Goal: Transaction & Acquisition: Purchase product/service

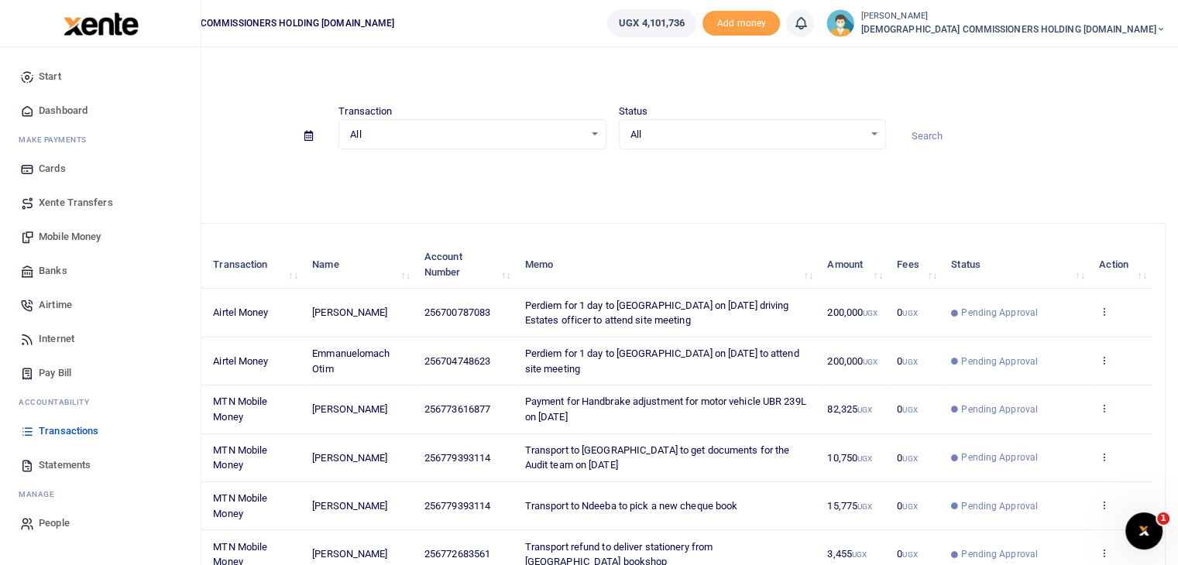
click at [65, 234] on span "Mobile Money" at bounding box center [70, 236] width 62 height 15
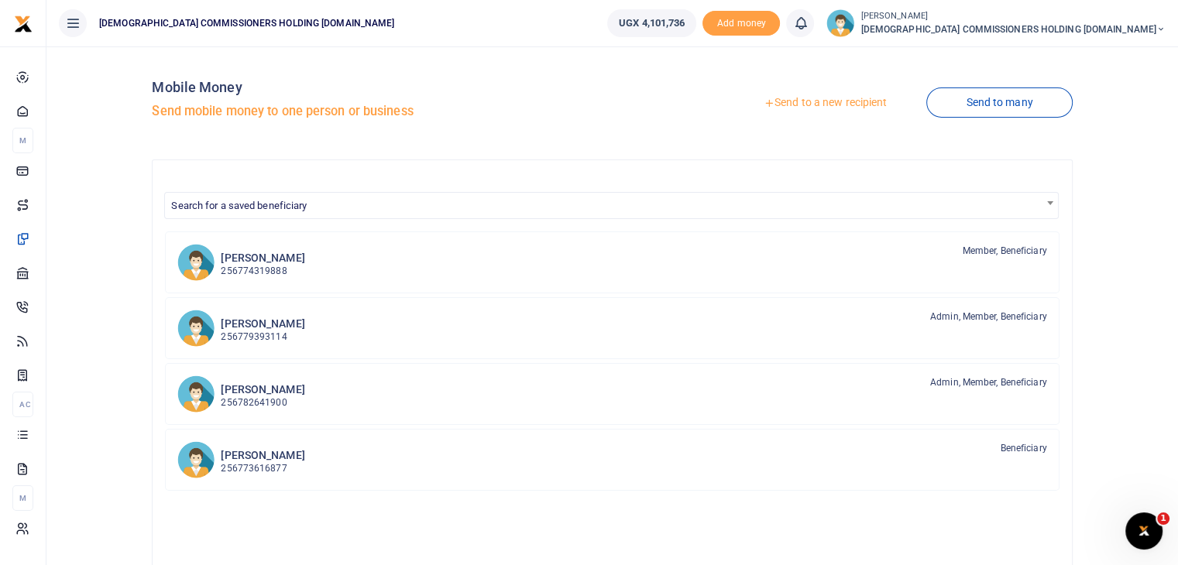
click at [844, 103] on link "Send to a new recipient" at bounding box center [825, 103] width 202 height 28
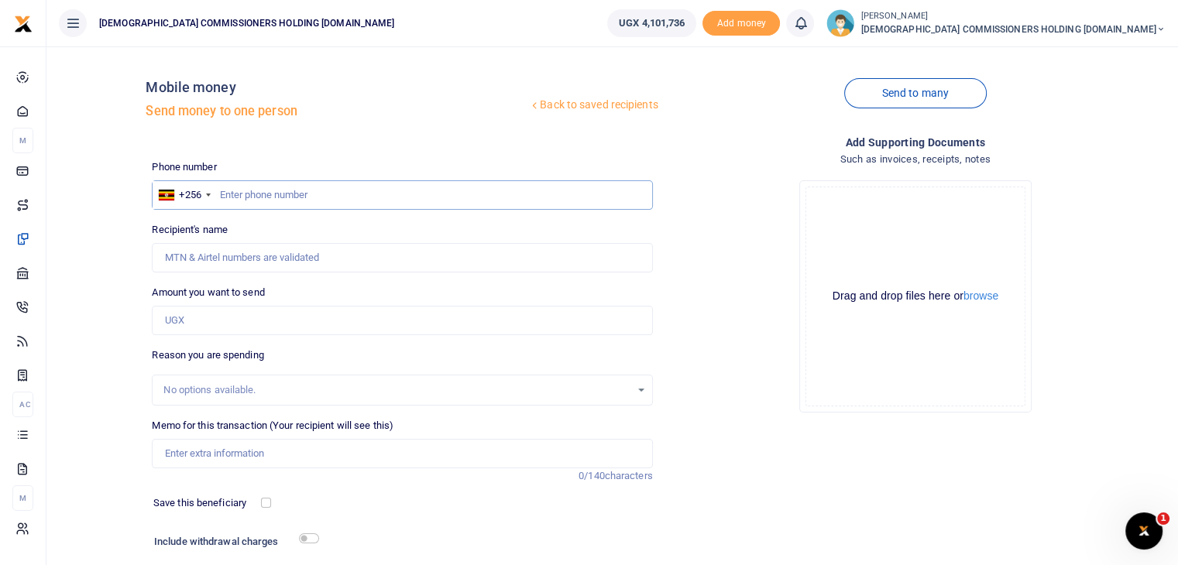
click at [260, 194] on input "text" at bounding box center [402, 194] width 500 height 29
type input "707864014"
type input "Pauline Nabatte"
type input "707864014"
click at [202, 318] on input "Amount you want to send" at bounding box center [402, 320] width 500 height 29
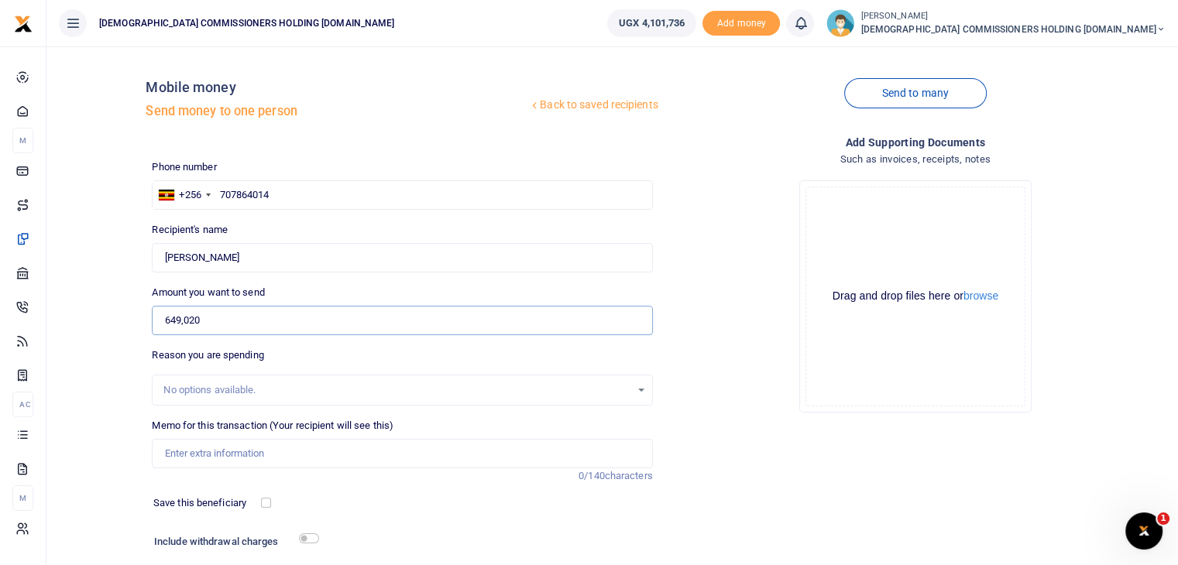
type input "649,020"
click at [197, 453] on input "Memo for this transaction (Your recipient will see this)" at bounding box center [402, 453] width 500 height 29
type input "Being ENHAS handling charges for the coffee machine at Entebbe"
click at [311, 538] on input "checkbox" at bounding box center [309, 539] width 20 height 10
checkbox input "true"
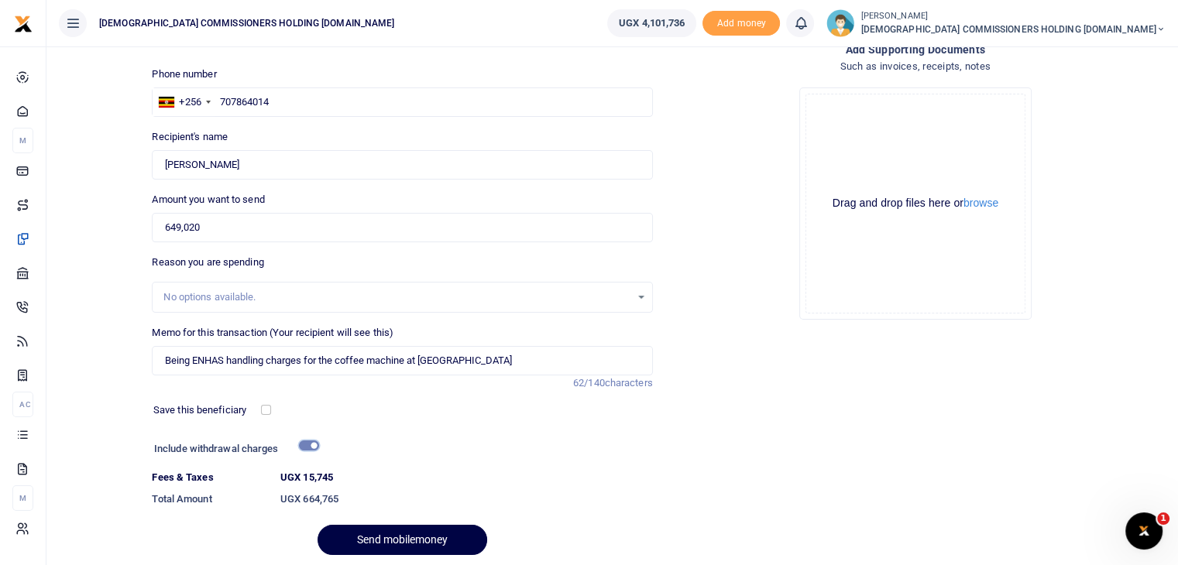
scroll to position [124, 0]
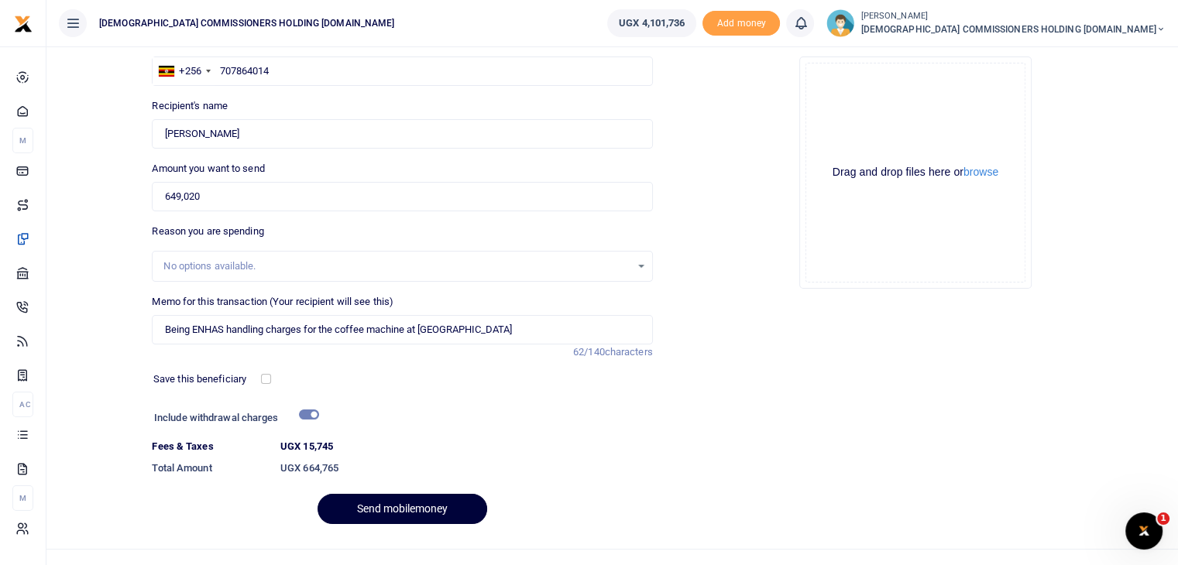
click at [394, 513] on button "Send mobilemoney" at bounding box center [403, 509] width 170 height 30
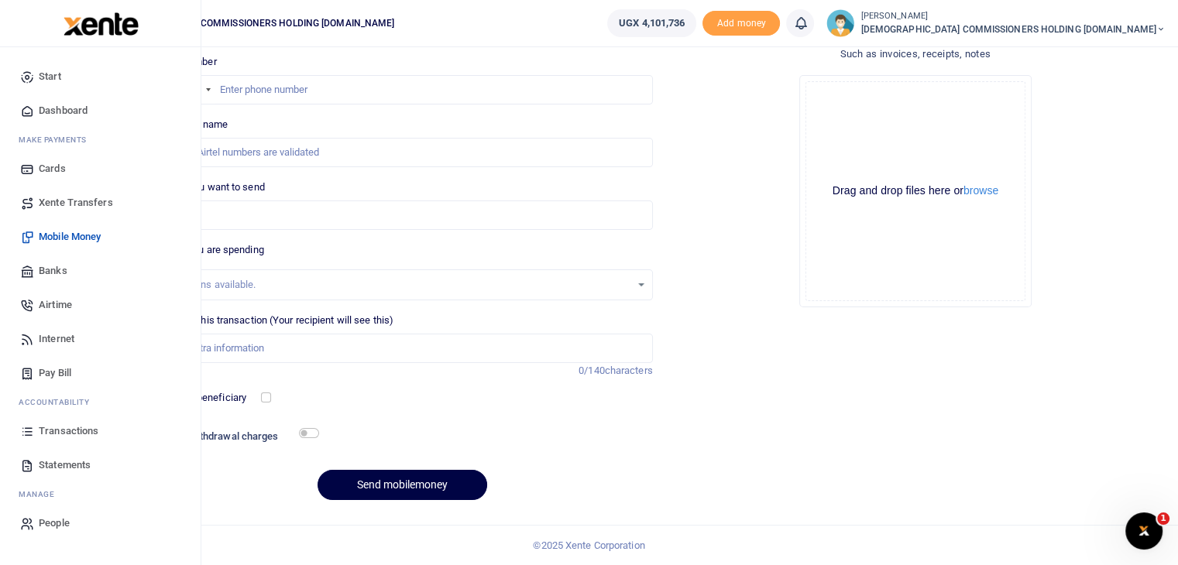
click at [59, 81] on span "Start" at bounding box center [50, 76] width 22 height 15
